Goal: Task Accomplishment & Management: Manage account settings

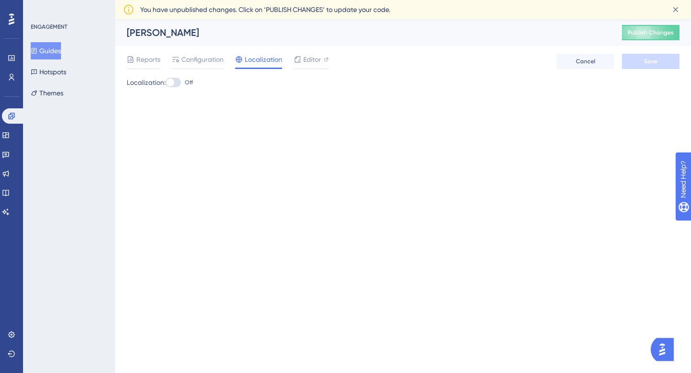
click at [51, 49] on button "Guides" at bounding box center [46, 50] width 30 height 17
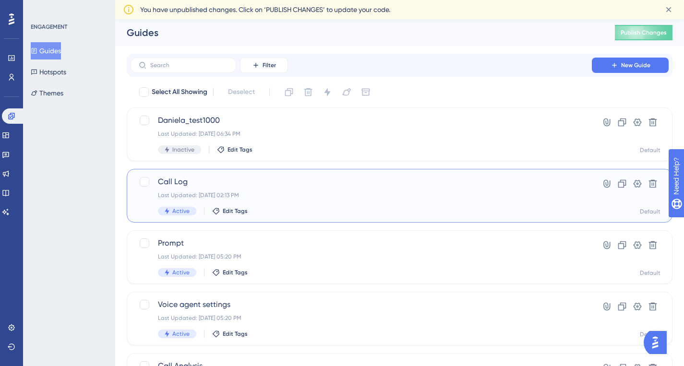
click at [278, 183] on span "Call Log" at bounding box center [361, 182] width 406 height 12
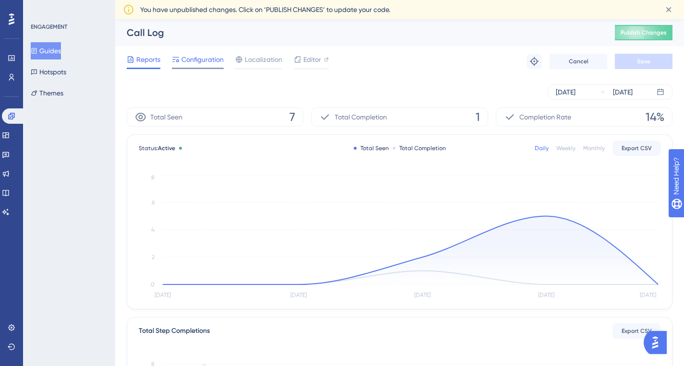
click at [206, 64] on span "Configuration" at bounding box center [202, 60] width 42 height 12
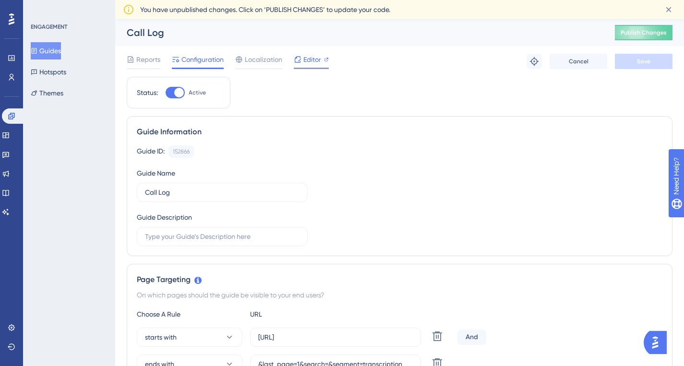
click at [308, 59] on span "Editor" at bounding box center [312, 60] width 18 height 12
click at [651, 36] on span "Publish Changes" at bounding box center [643, 33] width 46 height 8
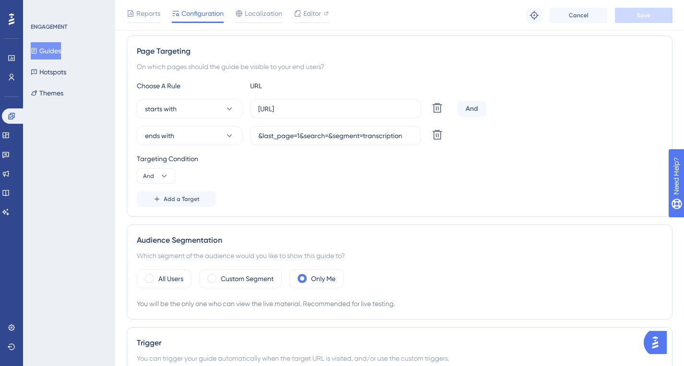
scroll to position [212, 0]
click at [357, 109] on input "https://app.dapta.ai/agents-studio/voice-agents/calls-history/" at bounding box center [335, 110] width 155 height 11
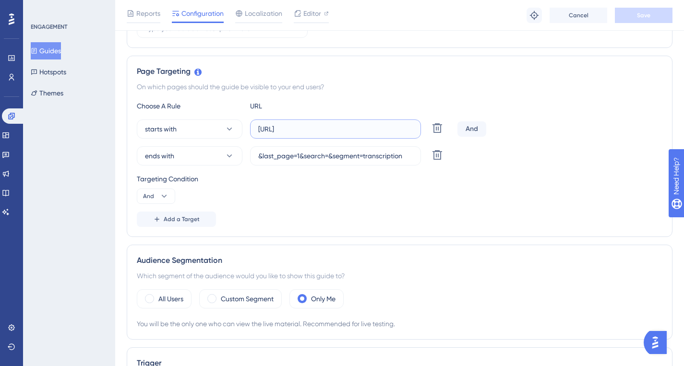
scroll to position [0, 0]
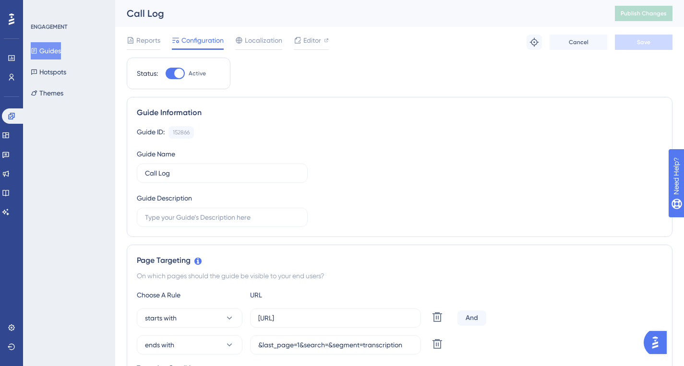
click at [191, 37] on span "Configuration" at bounding box center [202, 41] width 42 height 12
click at [192, 40] on span "Configuration" at bounding box center [202, 41] width 42 height 12
click at [57, 51] on button "Guides" at bounding box center [46, 50] width 30 height 17
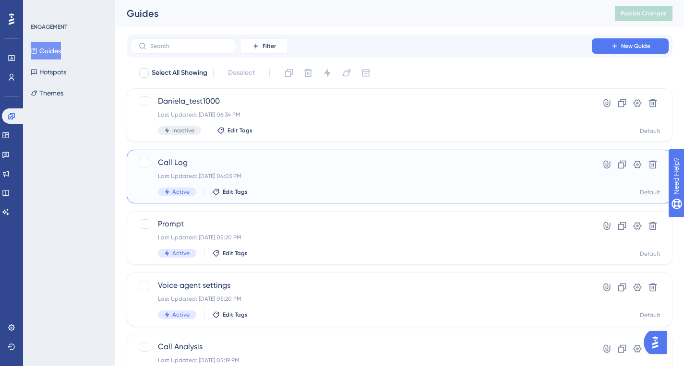
click at [171, 156] on div "Call Log Last Updated: Sep 30 2025, 04:03 PM Active Edit Tags Hyperlink Clone S…" at bounding box center [400, 177] width 546 height 54
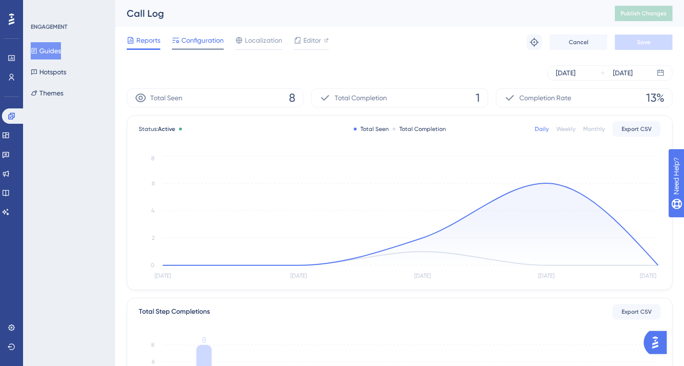
click at [218, 41] on span "Configuration" at bounding box center [202, 41] width 42 height 12
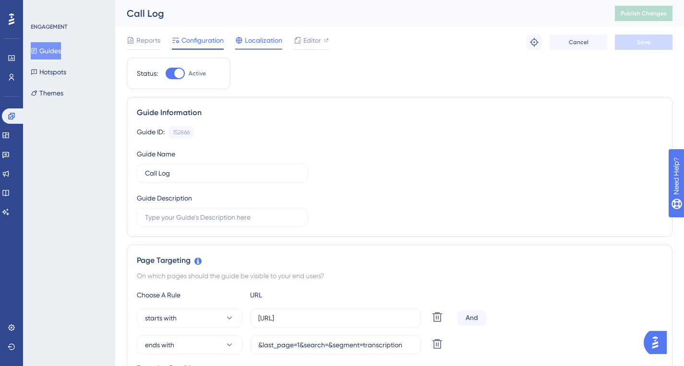
click at [263, 43] on span "Localization" at bounding box center [263, 41] width 37 height 12
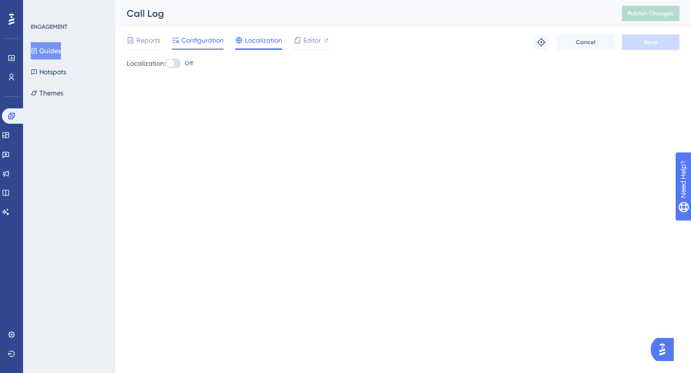
click at [196, 43] on span "Configuration" at bounding box center [202, 41] width 42 height 12
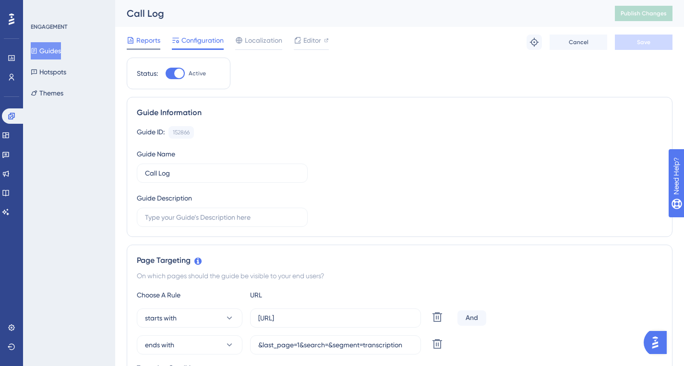
click at [157, 44] on span "Reports" at bounding box center [148, 41] width 24 height 12
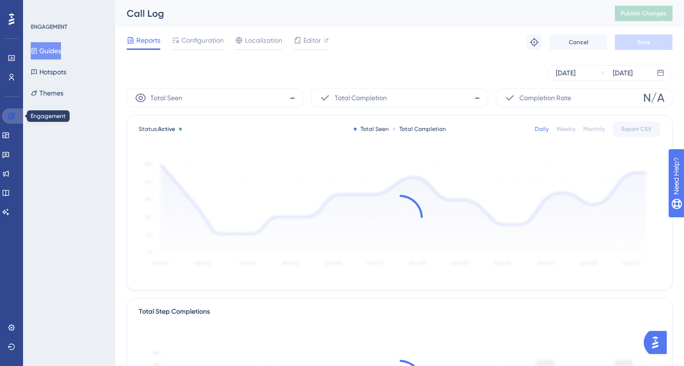
click at [16, 119] on link at bounding box center [13, 115] width 23 height 15
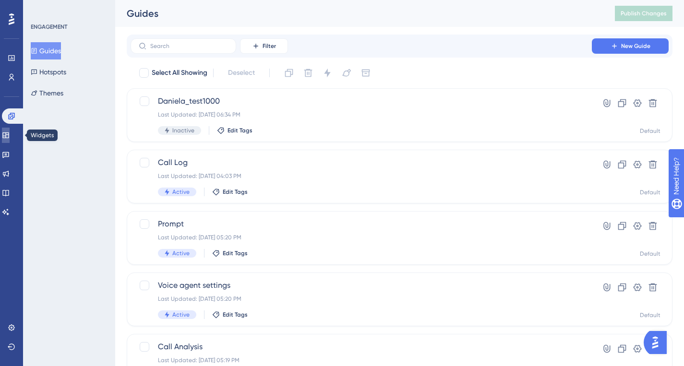
click at [10, 133] on icon at bounding box center [6, 135] width 8 height 8
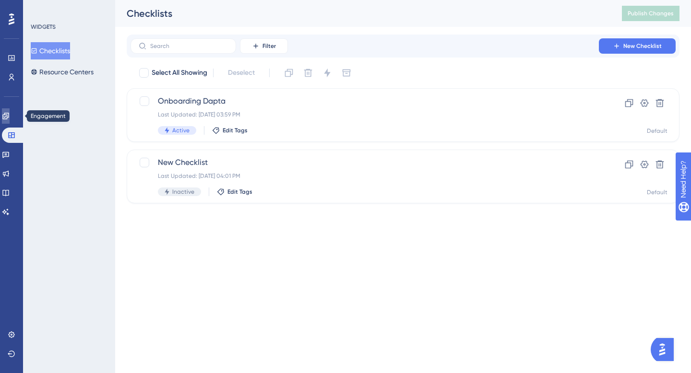
click at [10, 117] on icon at bounding box center [6, 116] width 8 height 8
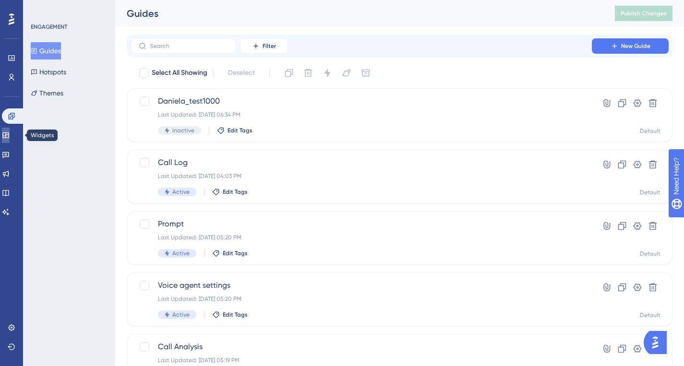
click at [10, 131] on link at bounding box center [6, 135] width 8 height 15
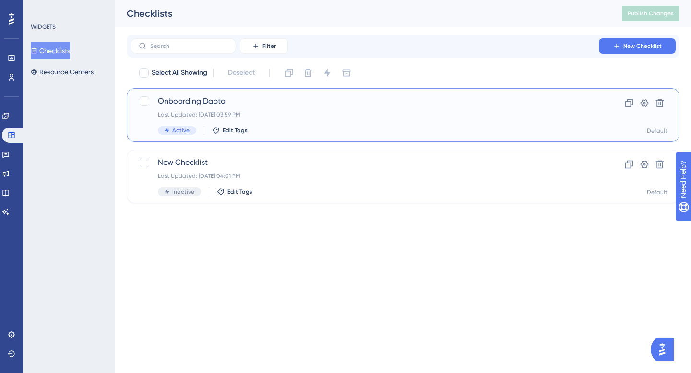
click at [175, 106] on span "Onboarding Dapta" at bounding box center [365, 101] width 414 height 12
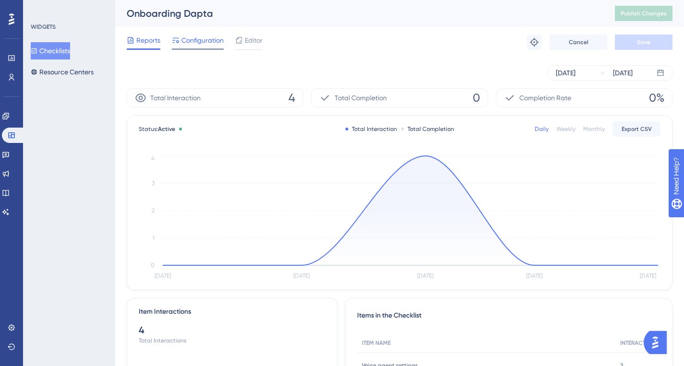
click at [210, 47] on div "Configuration" at bounding box center [198, 42] width 52 height 15
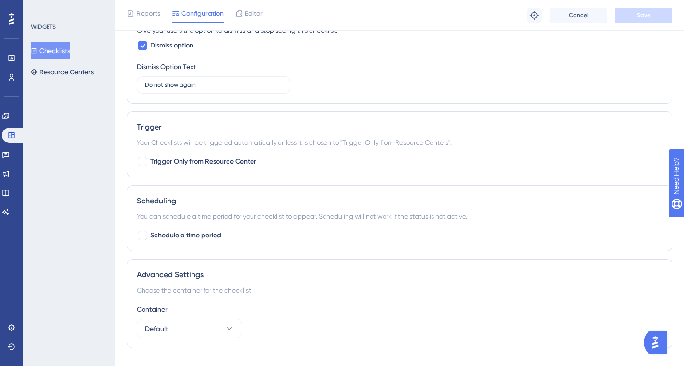
scroll to position [529, 0]
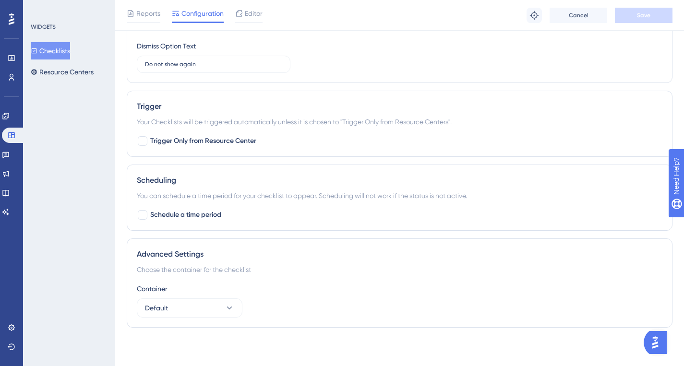
click at [263, 20] on div "Reports Configuration Editor Troubleshoot Cancel Save" at bounding box center [399, 15] width 569 height 31
click at [259, 17] on span "Editor" at bounding box center [254, 14] width 18 height 12
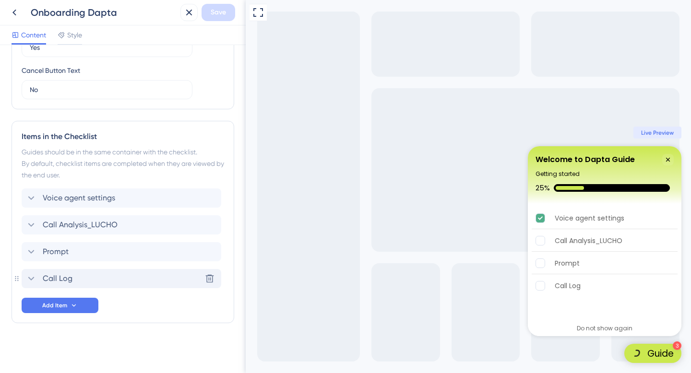
drag, startPoint x: 55, startPoint y: 284, endPoint x: 60, endPoint y: 273, distance: 12.2
click at [55, 284] on span "Call Log" at bounding box center [58, 279] width 30 height 12
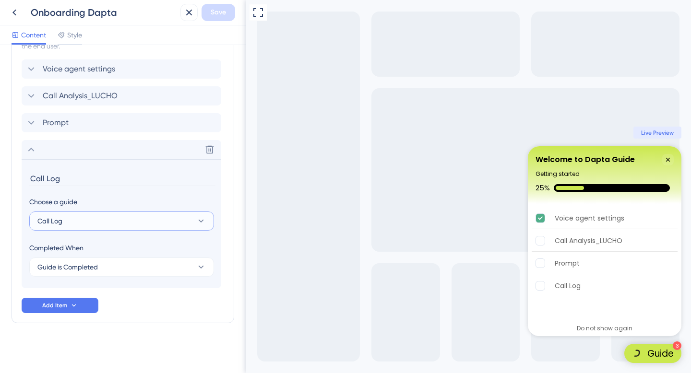
click at [86, 225] on button "Call Log" at bounding box center [121, 221] width 185 height 19
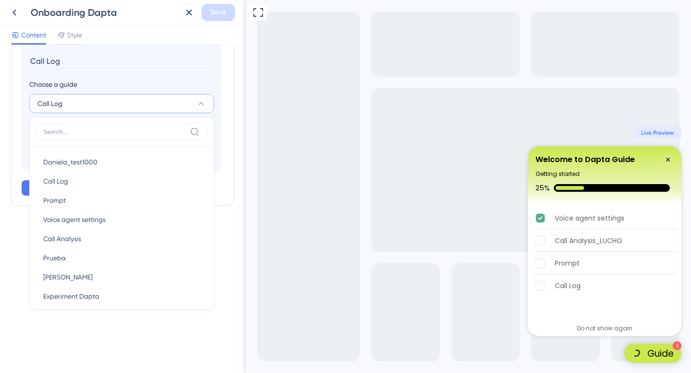
click at [123, 76] on section "Call Log Choose a guide Call Log Daniela_test1000 Daniela_test1000 Call Log Cal…" at bounding box center [122, 106] width 200 height 129
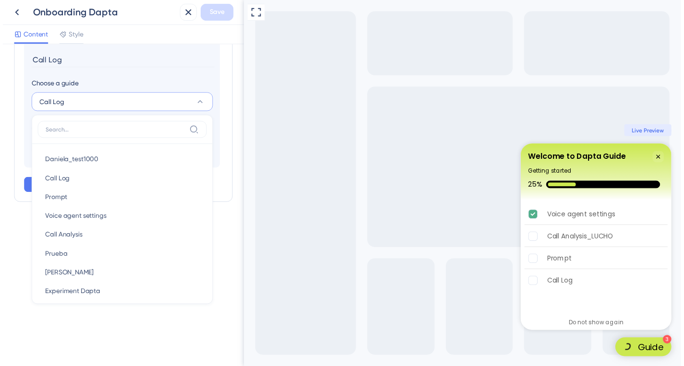
scroll to position [466, 0]
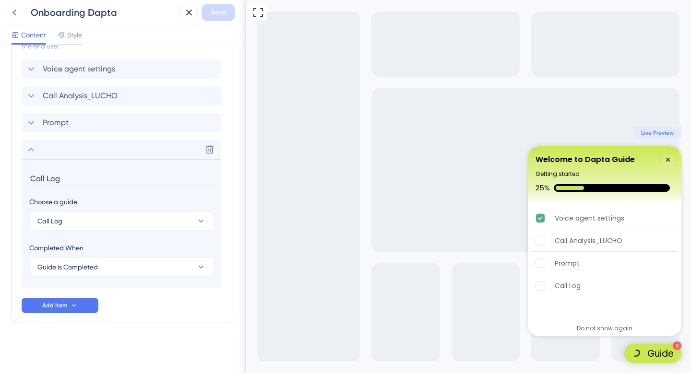
click at [20, 13] on icon at bounding box center [15, 13] width 12 height 12
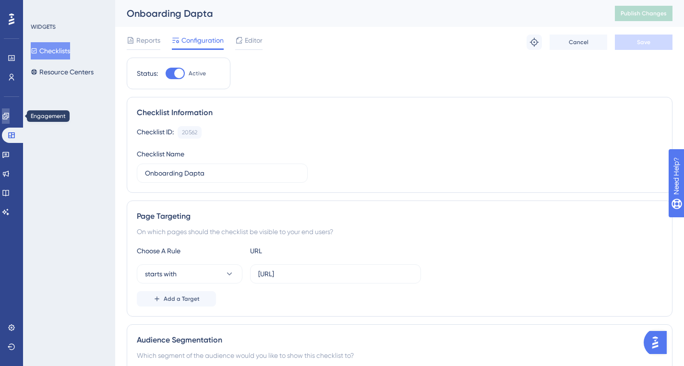
drag, startPoint x: 6, startPoint y: 117, endPoint x: 45, endPoint y: 104, distance: 40.5
click at [6, 117] on link at bounding box center [6, 115] width 8 height 15
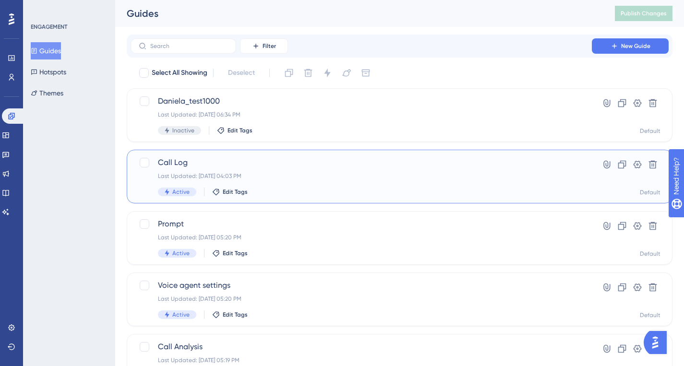
click at [218, 157] on span "Call Log" at bounding box center [361, 163] width 406 height 12
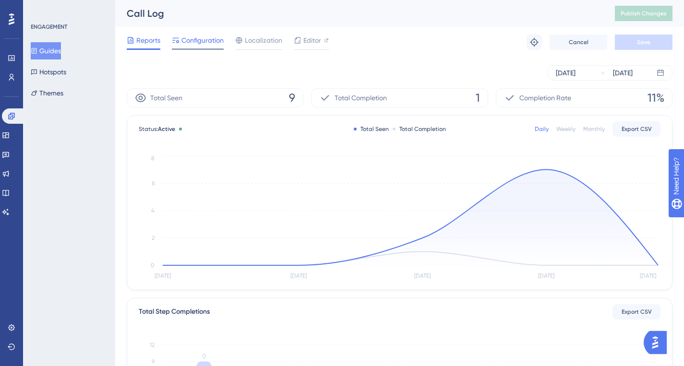
click at [199, 41] on span "Configuration" at bounding box center [202, 41] width 42 height 12
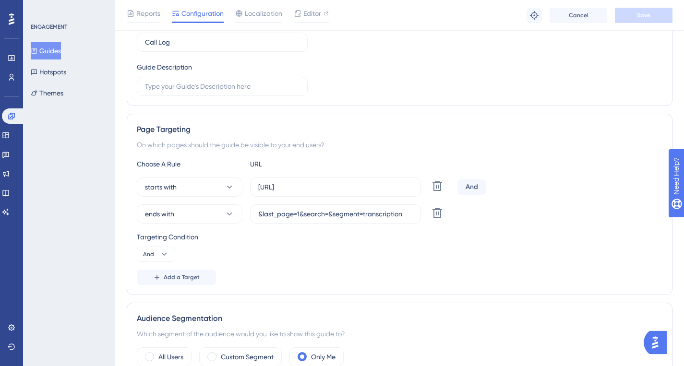
scroll to position [127, 0]
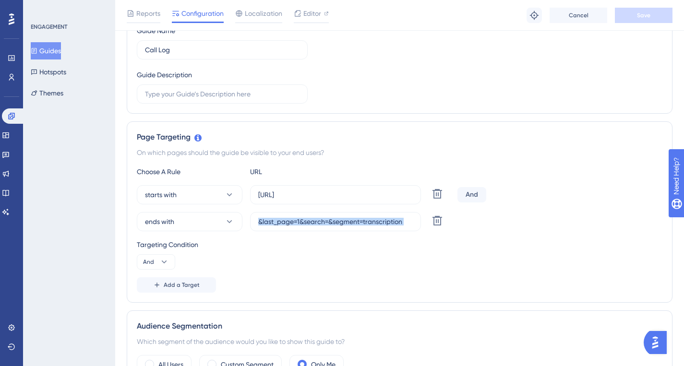
drag, startPoint x: 259, startPoint y: 218, endPoint x: 447, endPoint y: 214, distance: 188.1
click at [447, 214] on div "ends with &last_page=1&search=&segment=transcription Delete" at bounding box center [295, 221] width 317 height 19
click at [381, 225] on input "&last_page=1&search=&segment=transcription" at bounding box center [335, 221] width 155 height 11
drag, startPoint x: 408, startPoint y: 222, endPoint x: 258, endPoint y: 227, distance: 150.3
click at [258, 227] on label "&last_page=1&search=&segment=transcription" at bounding box center [335, 221] width 171 height 19
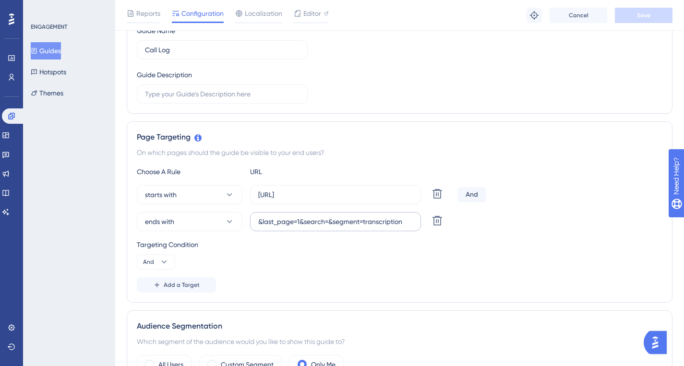
click at [276, 231] on label "&last_page=1&search=&segment=transcription" at bounding box center [335, 221] width 171 height 19
click at [276, 227] on input "&last_page=1&search=&segment=transcription" at bounding box center [335, 221] width 155 height 11
click at [277, 227] on label "&last_page=1&search=&segment=transcription" at bounding box center [335, 221] width 171 height 19
click at [277, 227] on input "&last_page=1&search=&segment=transcription" at bounding box center [335, 221] width 155 height 11
drag, startPoint x: 274, startPoint y: 226, endPoint x: 277, endPoint y: 221, distance: 5.8
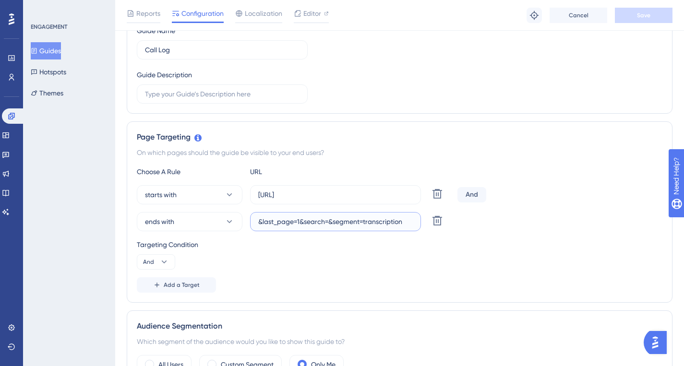
click at [274, 225] on input "&last_page=1&search=&segment=transcription" at bounding box center [335, 221] width 155 height 11
type input "&la_page=1&search=&segment=transcription"
drag, startPoint x: 369, startPoint y: 218, endPoint x: 195, endPoint y: 219, distance: 174.2
click at [195, 219] on div "ends with &la_page=1&search=&segment=transcription Delete" at bounding box center [295, 221] width 317 height 19
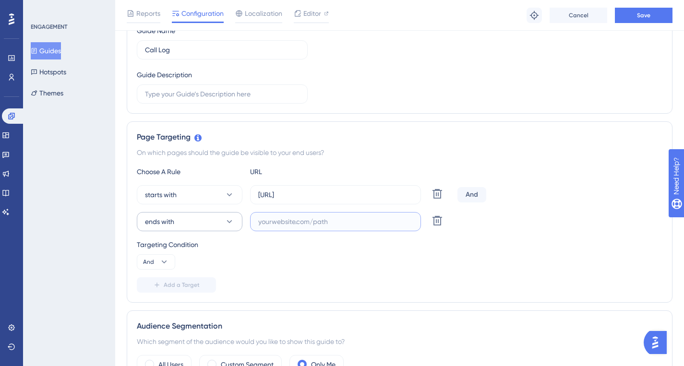
paste input "?segment=logs&page=1&search="
type input "?segment=logs&page=1&search="
click at [653, 17] on button "Save" at bounding box center [644, 15] width 58 height 15
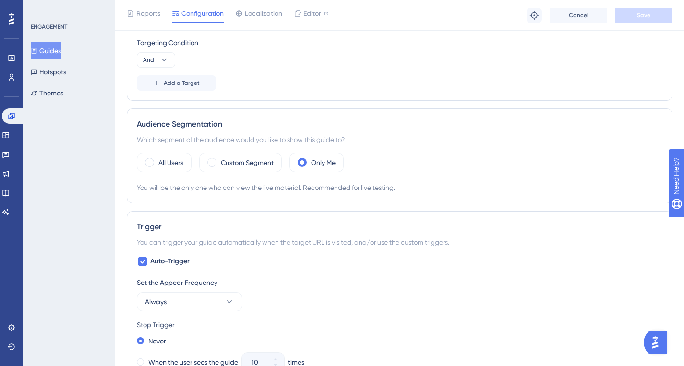
scroll to position [0, 0]
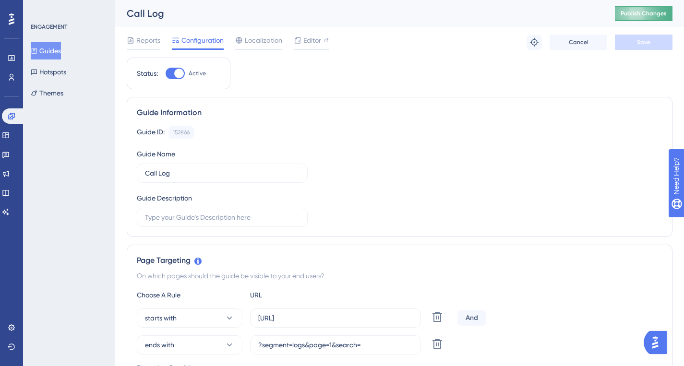
click at [640, 11] on span "Publish Changes" at bounding box center [643, 14] width 46 height 8
click at [345, 321] on input "https://app.dapta.ai/agents-studio/voice-agents/calls-history/" at bounding box center [335, 318] width 155 height 11
type input "https://app.dapta.ai/agents-studio/voice-agents/"
click at [643, 40] on span "Save" at bounding box center [643, 42] width 13 height 8
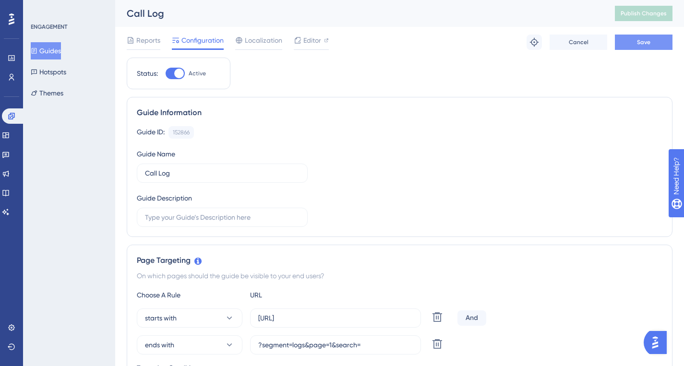
scroll to position [0, 0]
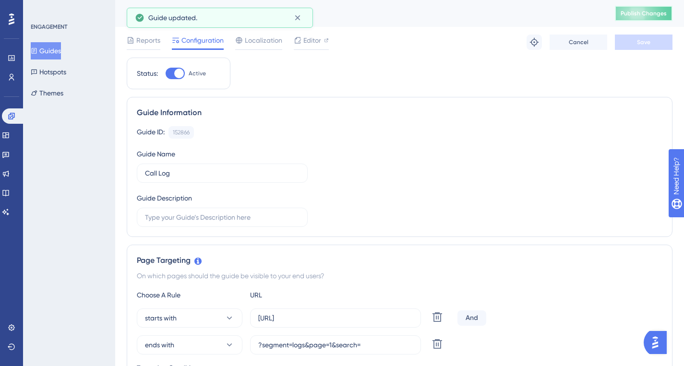
click at [646, 15] on span "Publish Changes" at bounding box center [643, 14] width 46 height 8
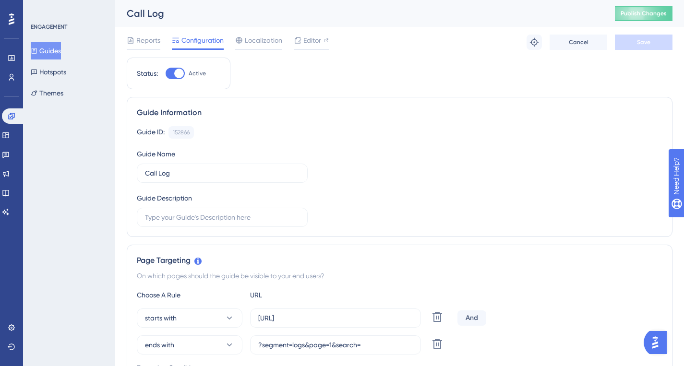
click at [53, 47] on button "Guides" at bounding box center [46, 50] width 30 height 17
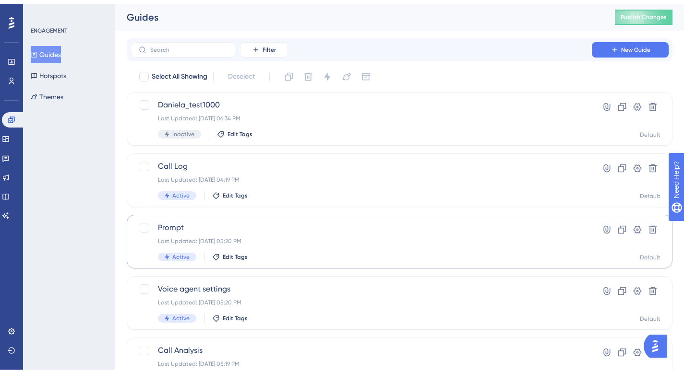
scroll to position [70, 0]
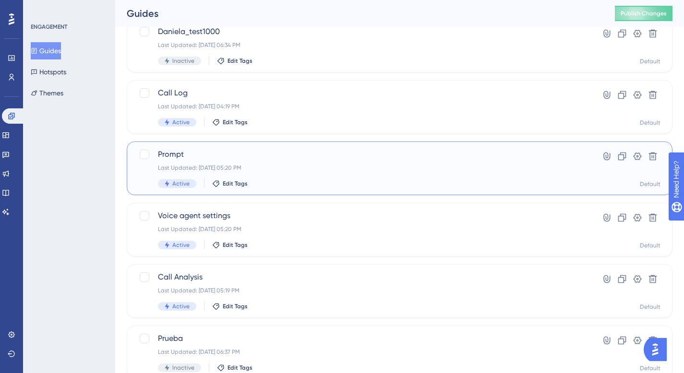
click at [212, 152] on span "Prompt" at bounding box center [361, 155] width 406 height 12
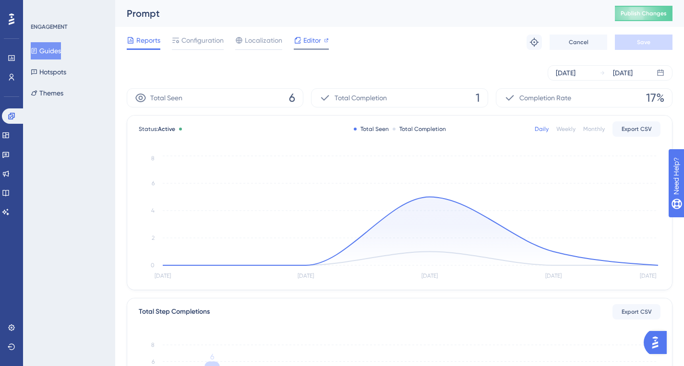
click at [309, 45] on span "Editor" at bounding box center [312, 41] width 18 height 12
click at [51, 52] on button "Guides" at bounding box center [46, 50] width 30 height 17
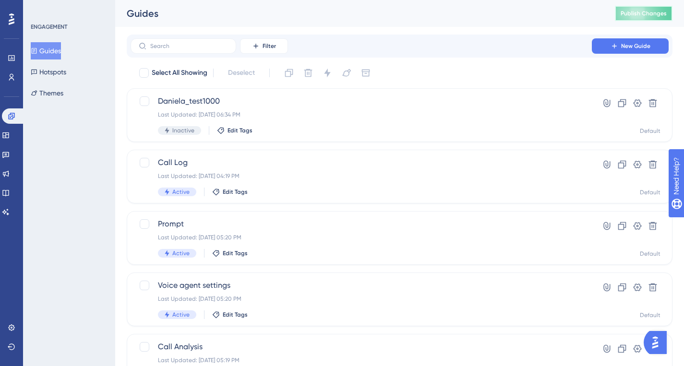
click at [647, 11] on span "Publish Changes" at bounding box center [643, 14] width 46 height 8
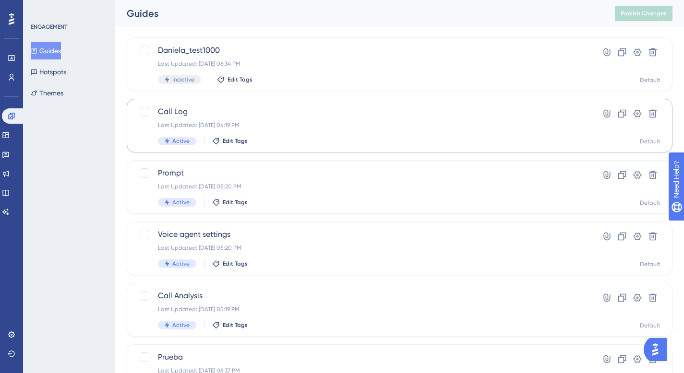
scroll to position [49, 0]
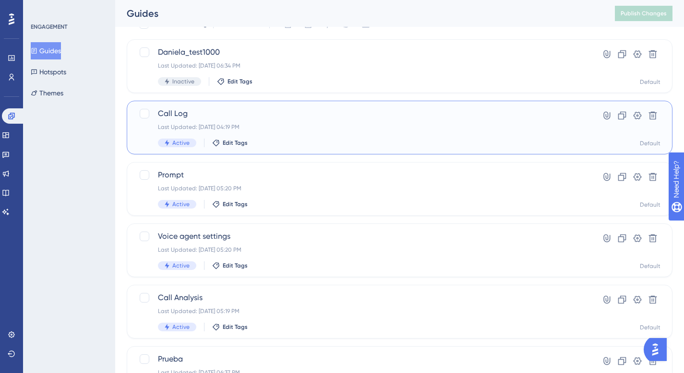
click at [268, 123] on div "Last Updated: Sep 30 2025, 04:19 PM" at bounding box center [361, 127] width 406 height 8
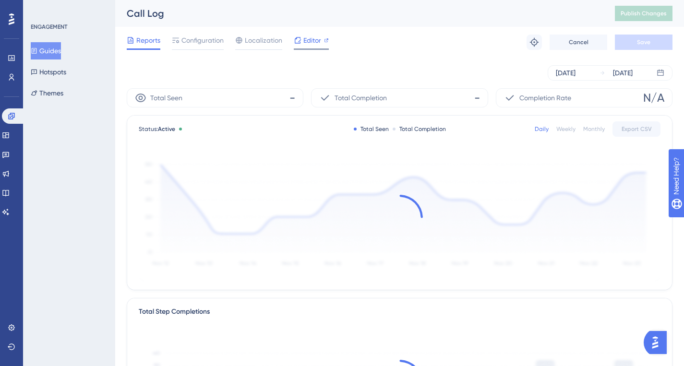
click at [303, 43] on span "Editor" at bounding box center [312, 41] width 18 height 12
click at [664, 16] on span "Publish Changes" at bounding box center [643, 14] width 46 height 8
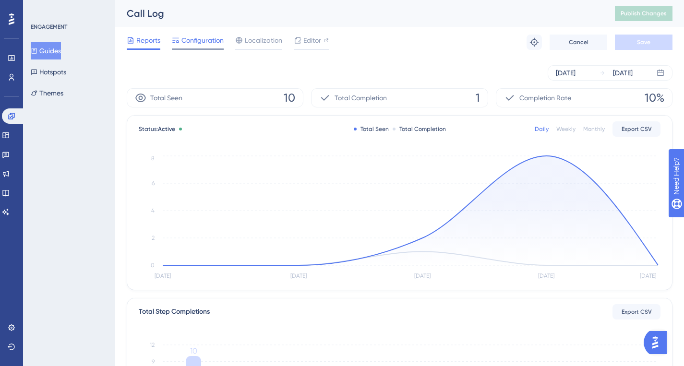
click at [203, 43] on span "Configuration" at bounding box center [202, 41] width 42 height 12
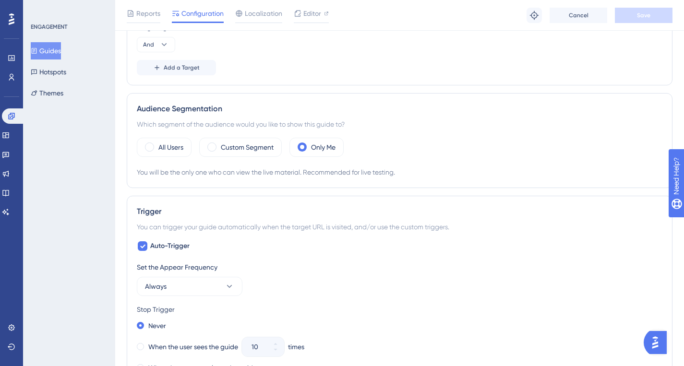
scroll to position [339, 0]
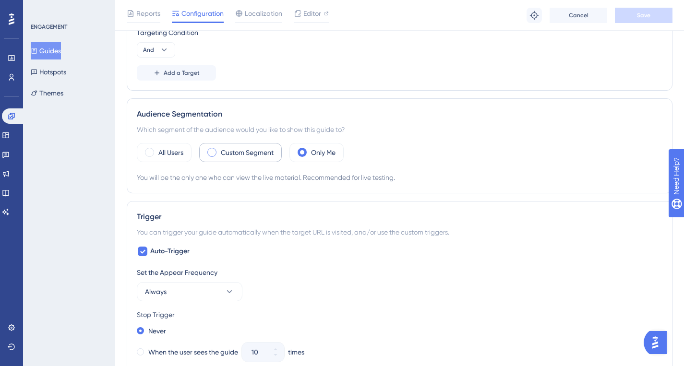
click at [258, 154] on label "Custom Segment" at bounding box center [247, 153] width 53 height 12
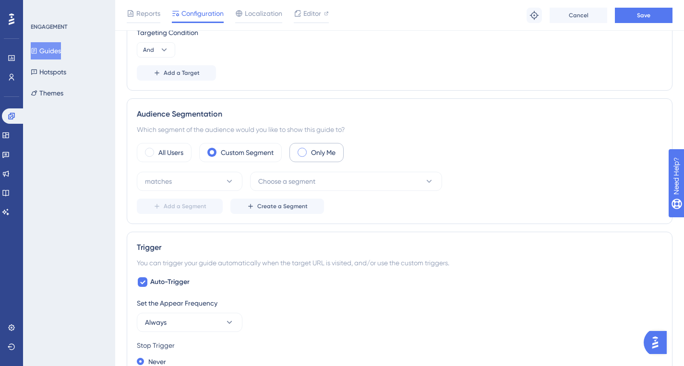
click at [323, 151] on label "Only Me" at bounding box center [323, 153] width 24 height 12
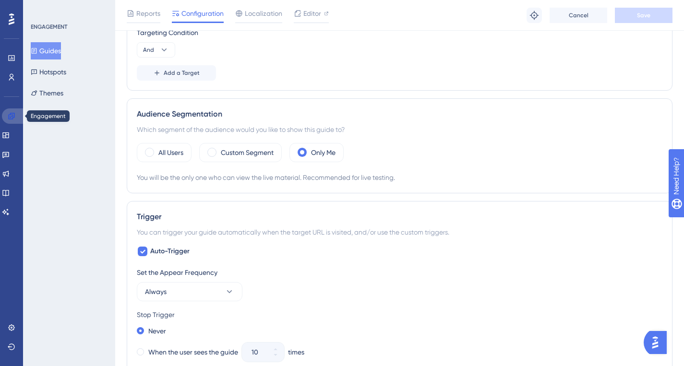
click at [11, 120] on link at bounding box center [13, 115] width 23 height 15
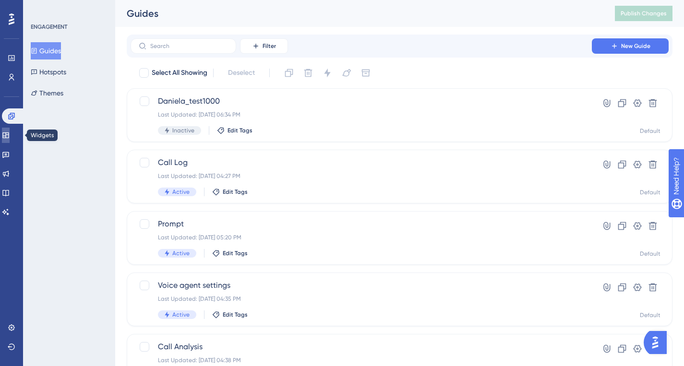
click at [10, 130] on link at bounding box center [6, 135] width 8 height 15
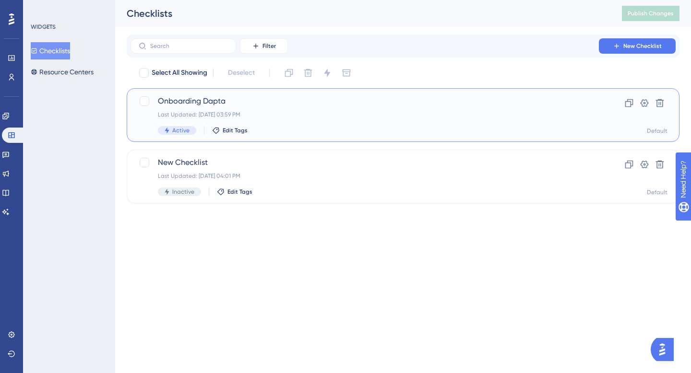
click at [253, 97] on span "Onboarding Dapta" at bounding box center [365, 101] width 414 height 12
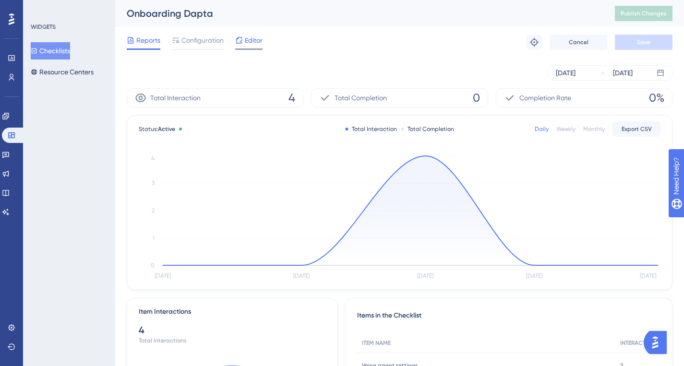
click at [255, 44] on span "Editor" at bounding box center [254, 41] width 18 height 12
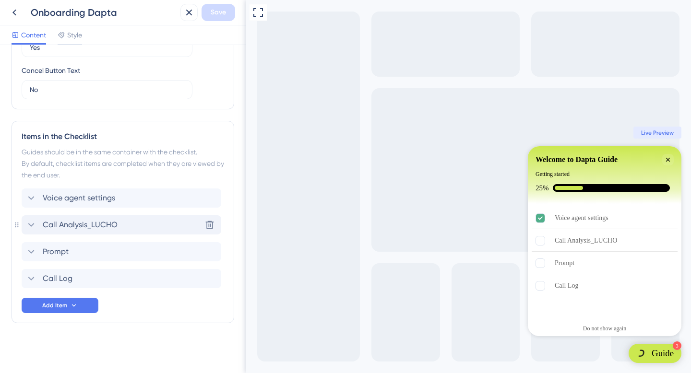
click at [147, 221] on div "Call Analysis_LUCHO Delete" at bounding box center [122, 224] width 200 height 19
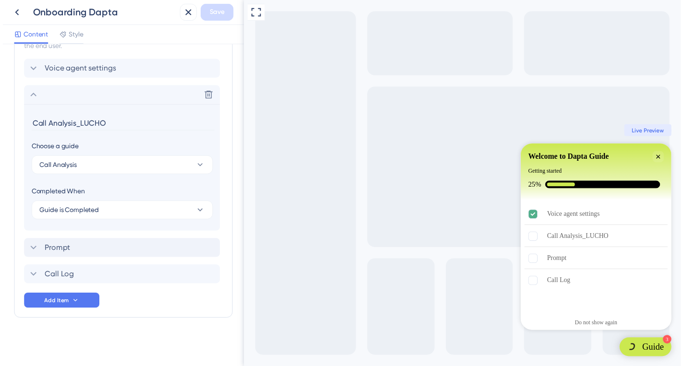
scroll to position [466, 0]
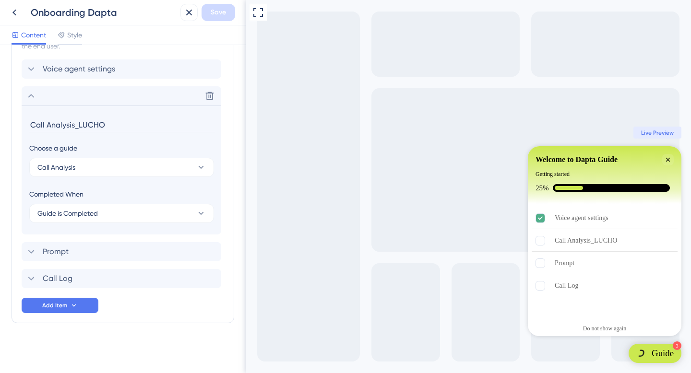
drag, startPoint x: 97, startPoint y: 127, endPoint x: 75, endPoint y: 126, distance: 22.1
click at [75, 126] on input "Call Analysis_LUCHO" at bounding box center [122, 125] width 186 height 15
type input "Call Analysis"
click at [226, 13] on span "Save" at bounding box center [218, 13] width 15 height 12
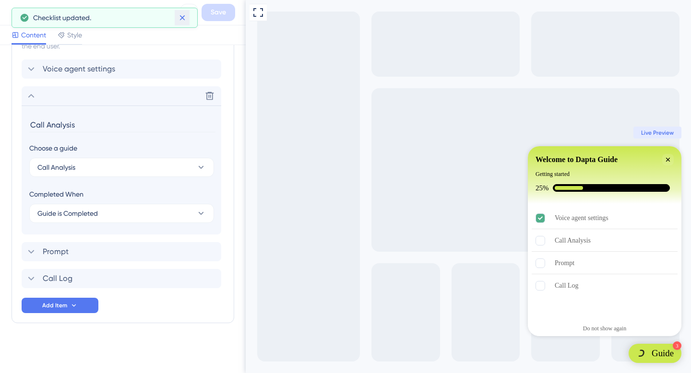
click at [182, 18] on icon at bounding box center [181, 17] width 5 height 5
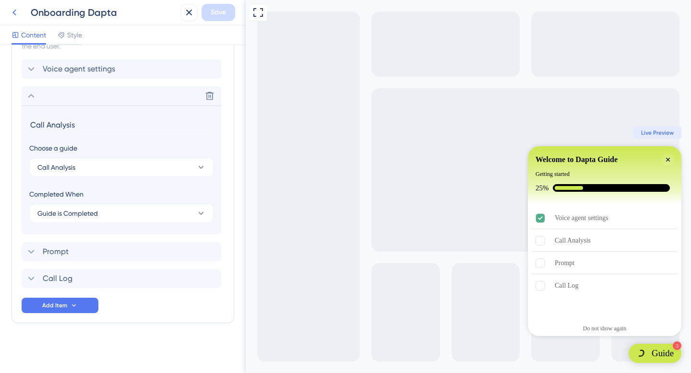
click at [18, 14] on icon at bounding box center [15, 13] width 12 height 12
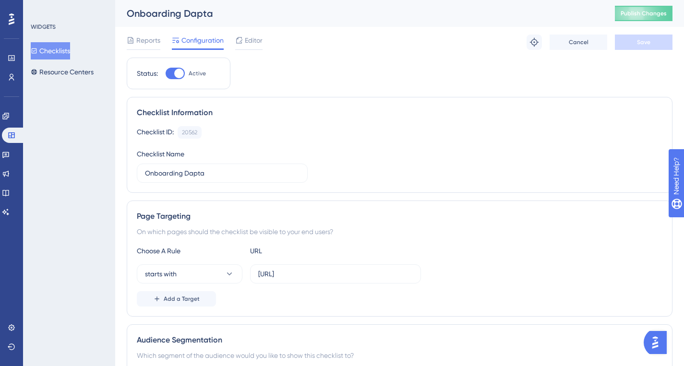
click at [239, 45] on div at bounding box center [239, 41] width 8 height 12
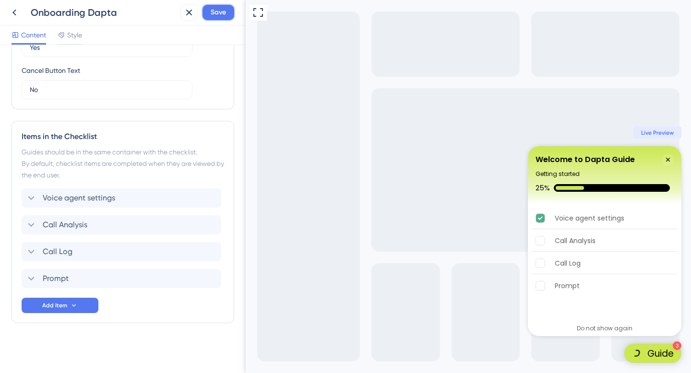
click at [213, 10] on span "Save" at bounding box center [218, 13] width 15 height 12
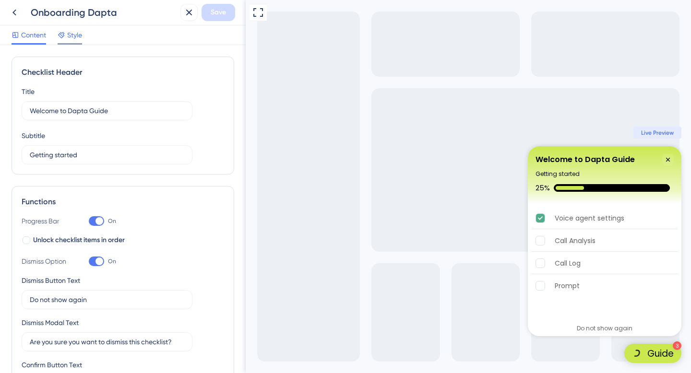
click at [71, 39] on span "Style" at bounding box center [74, 35] width 15 height 12
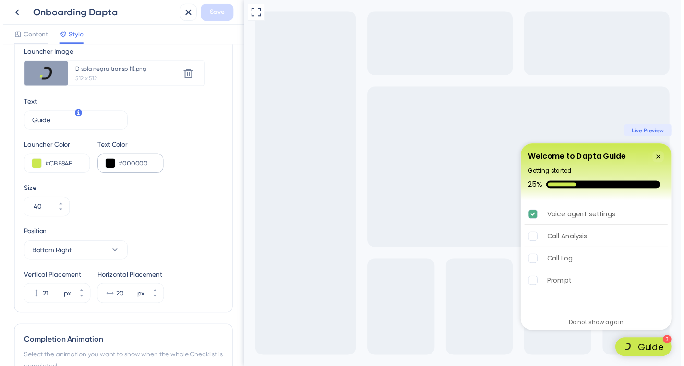
scroll to position [414, 0]
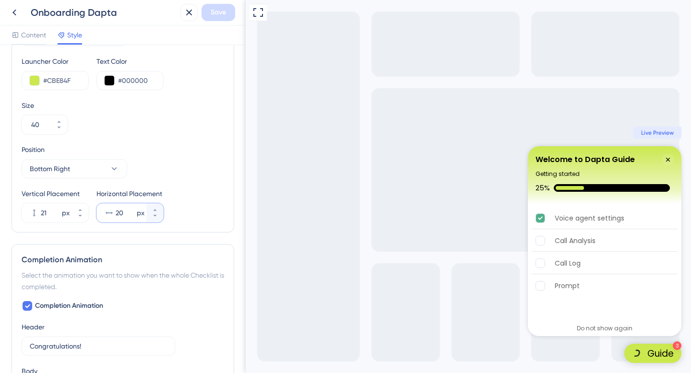
click at [124, 213] on input "20" at bounding box center [125, 213] width 19 height 12
click at [157, 215] on icon at bounding box center [155, 216] width 6 height 6
click at [157, 208] on icon at bounding box center [155, 210] width 6 height 6
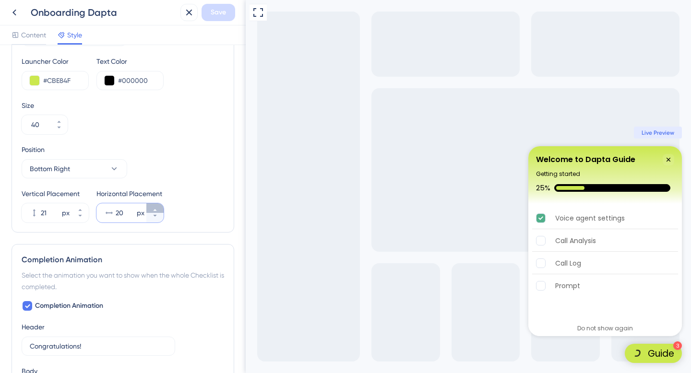
click at [157, 208] on icon at bounding box center [155, 210] width 6 height 6
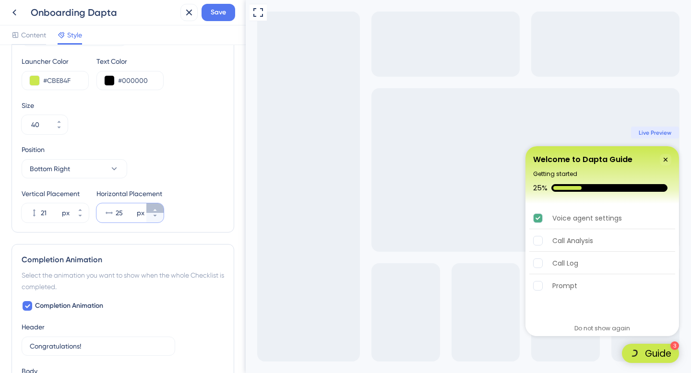
click at [157, 208] on icon at bounding box center [155, 210] width 6 height 6
drag, startPoint x: 131, startPoint y: 213, endPoint x: 114, endPoint y: 214, distance: 16.8
click at [114, 214] on div "28 px" at bounding box center [121, 212] width 50 height 19
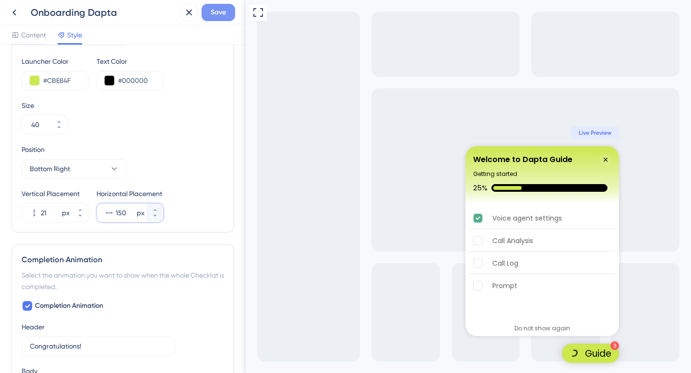
type input "150"
click at [226, 16] on button "Save" at bounding box center [219, 12] width 34 height 17
click at [15, 14] on icon at bounding box center [15, 13] width 12 height 12
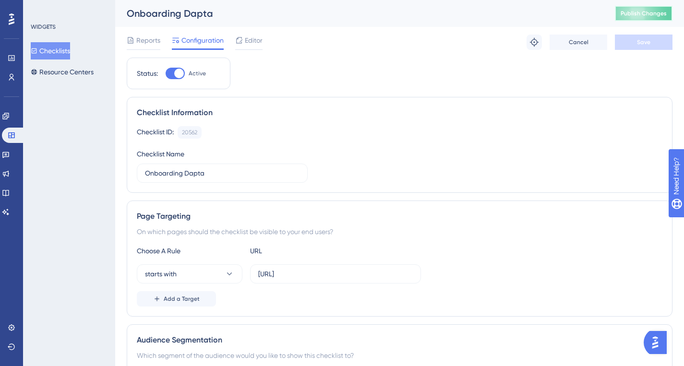
click at [634, 13] on span "Publish Changes" at bounding box center [643, 14] width 46 height 8
click at [242, 37] on icon at bounding box center [239, 40] width 8 height 8
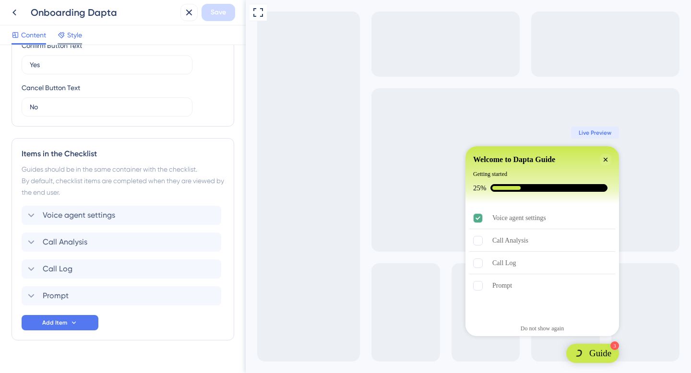
scroll to position [320, 0]
click at [72, 32] on span "Style" at bounding box center [74, 35] width 15 height 12
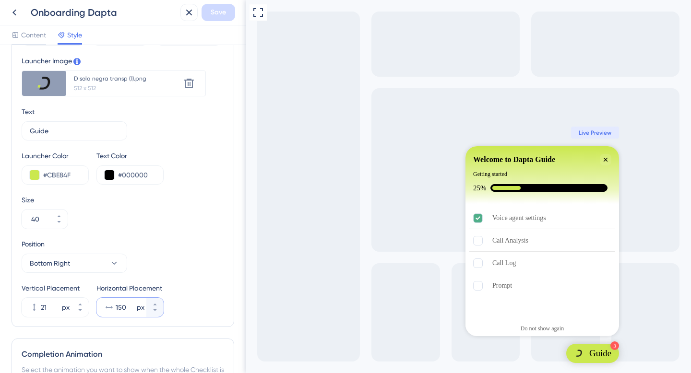
click at [120, 306] on input "150" at bounding box center [125, 308] width 19 height 12
click at [156, 310] on icon at bounding box center [155, 311] width 6 height 6
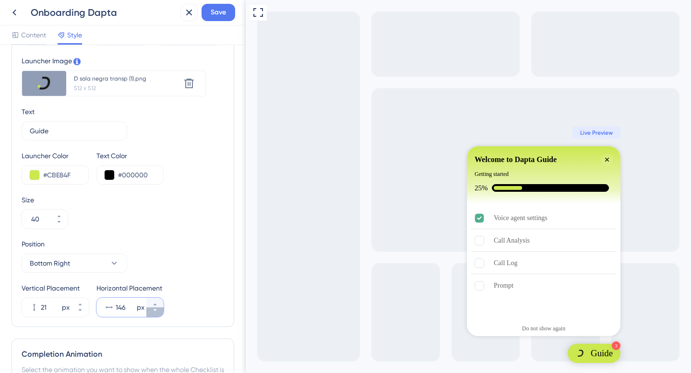
click at [156, 310] on icon at bounding box center [155, 311] width 6 height 6
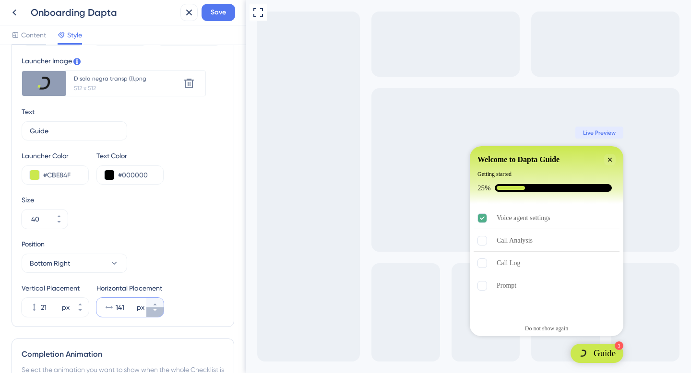
click at [156, 310] on icon at bounding box center [155, 311] width 6 height 6
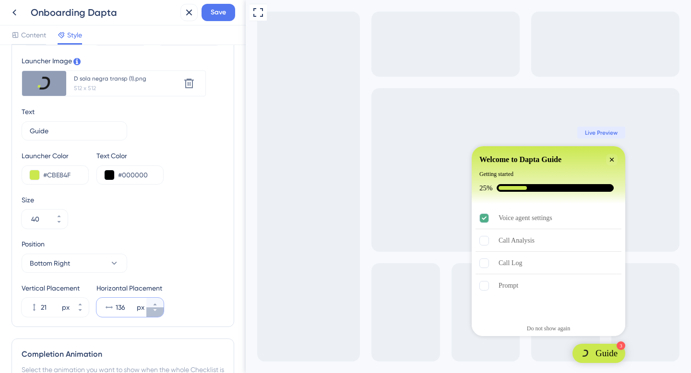
click at [156, 310] on icon at bounding box center [155, 311] width 6 height 6
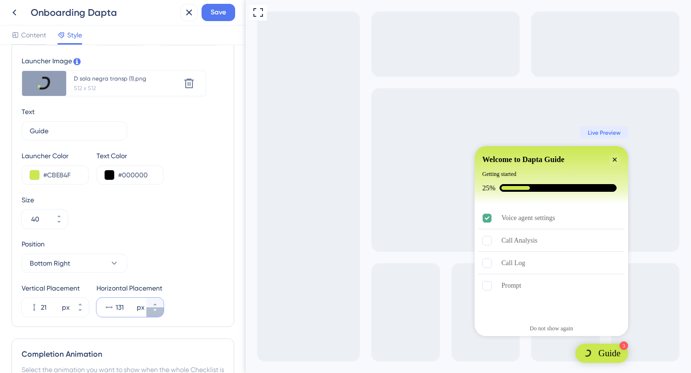
click at [156, 310] on icon at bounding box center [155, 311] width 6 height 6
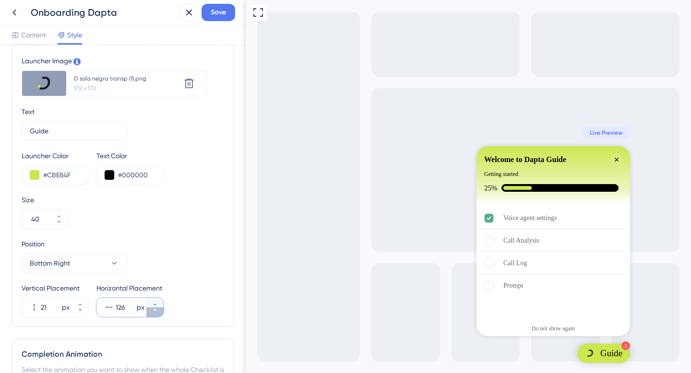
click at [156, 310] on icon at bounding box center [155, 311] width 6 height 6
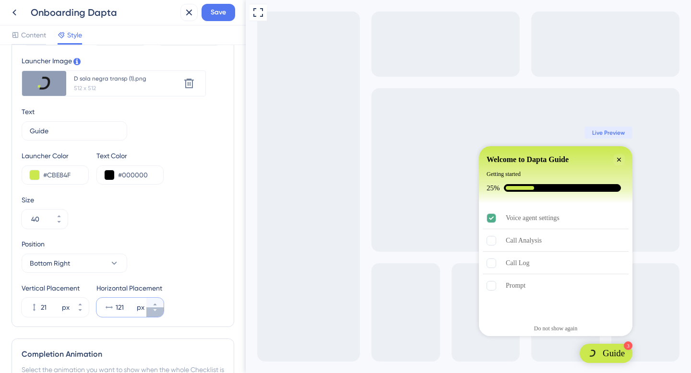
click at [156, 310] on icon at bounding box center [155, 311] width 6 height 6
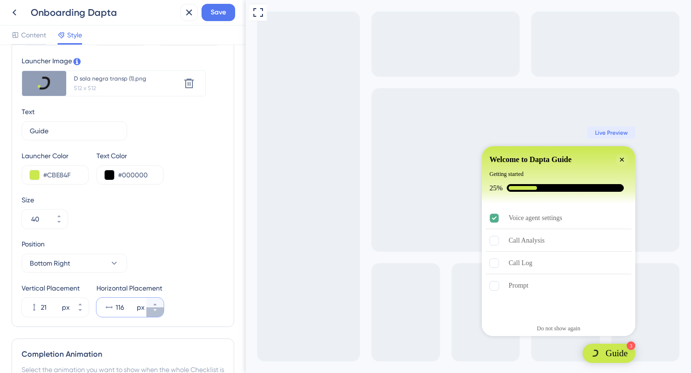
click at [156, 310] on icon at bounding box center [155, 311] width 6 height 6
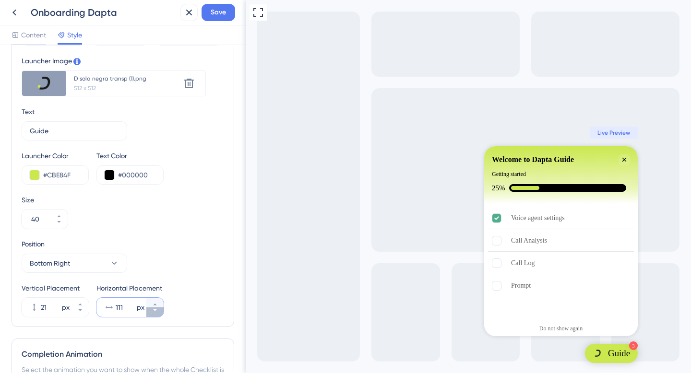
click at [156, 310] on icon at bounding box center [155, 311] width 6 height 6
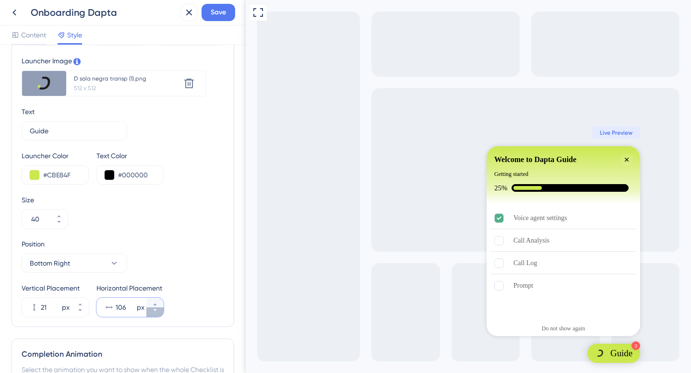
click at [156, 310] on icon at bounding box center [155, 311] width 6 height 6
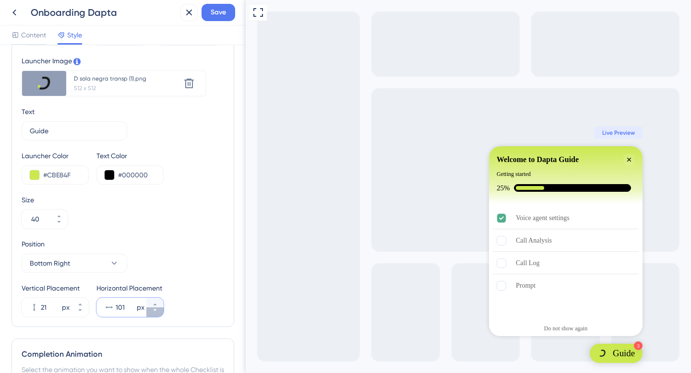
click at [156, 310] on icon at bounding box center [155, 311] width 6 height 6
type input "97"
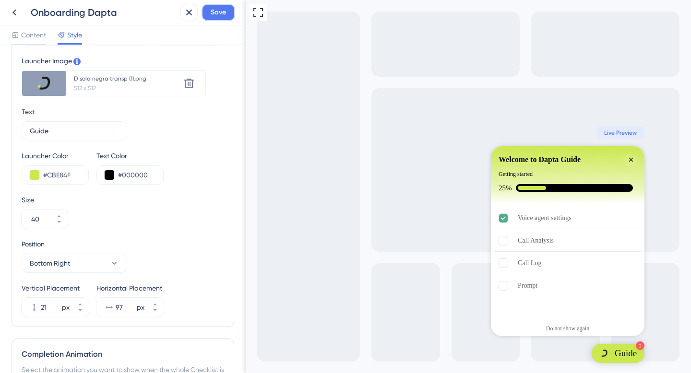
click at [232, 15] on button "Save" at bounding box center [219, 12] width 34 height 17
click at [16, 17] on icon at bounding box center [15, 13] width 12 height 12
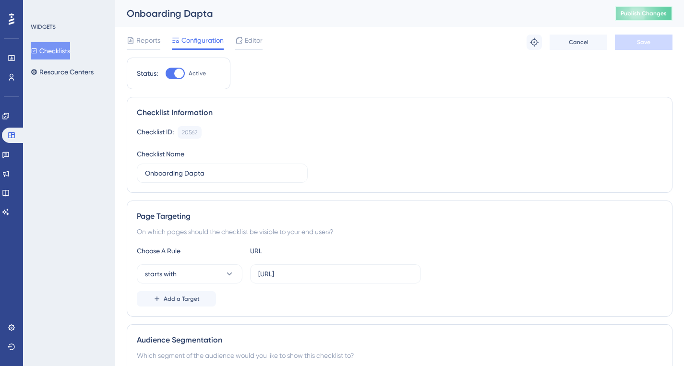
click at [664, 14] on span "Publish Changes" at bounding box center [643, 14] width 46 height 8
